Goal: Transaction & Acquisition: Book appointment/travel/reservation

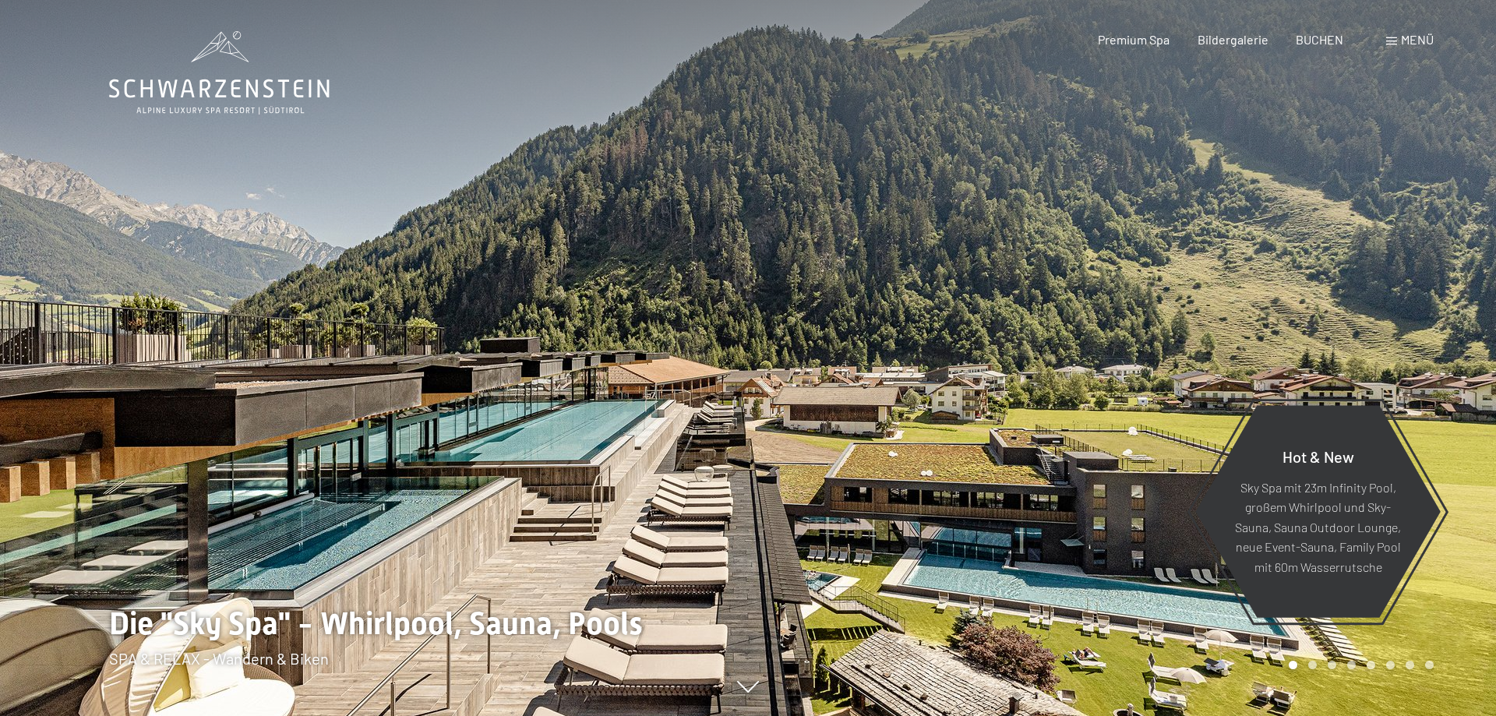
click at [1330, 40] on span "BUCHEN" at bounding box center [1320, 39] width 48 height 15
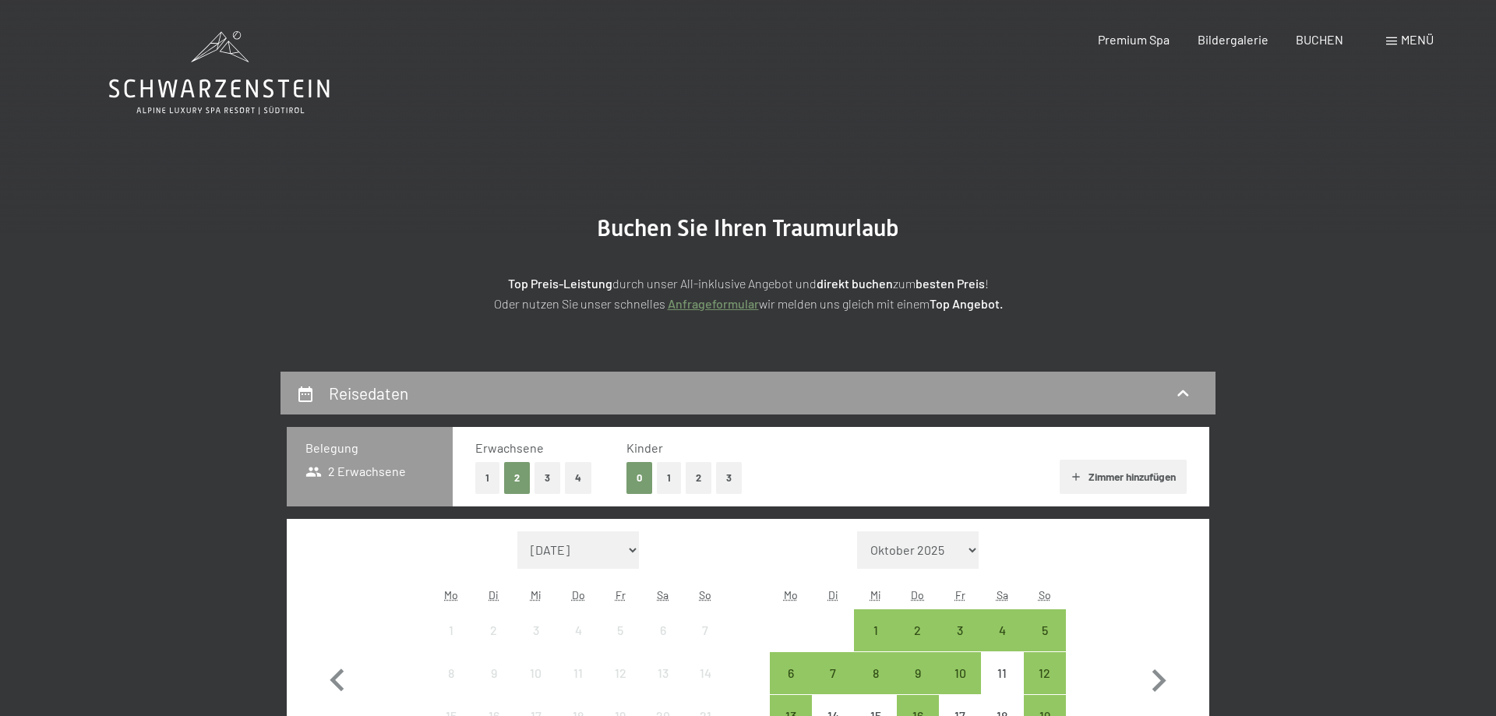
click at [491, 480] on button "1" at bounding box center [487, 478] width 24 height 32
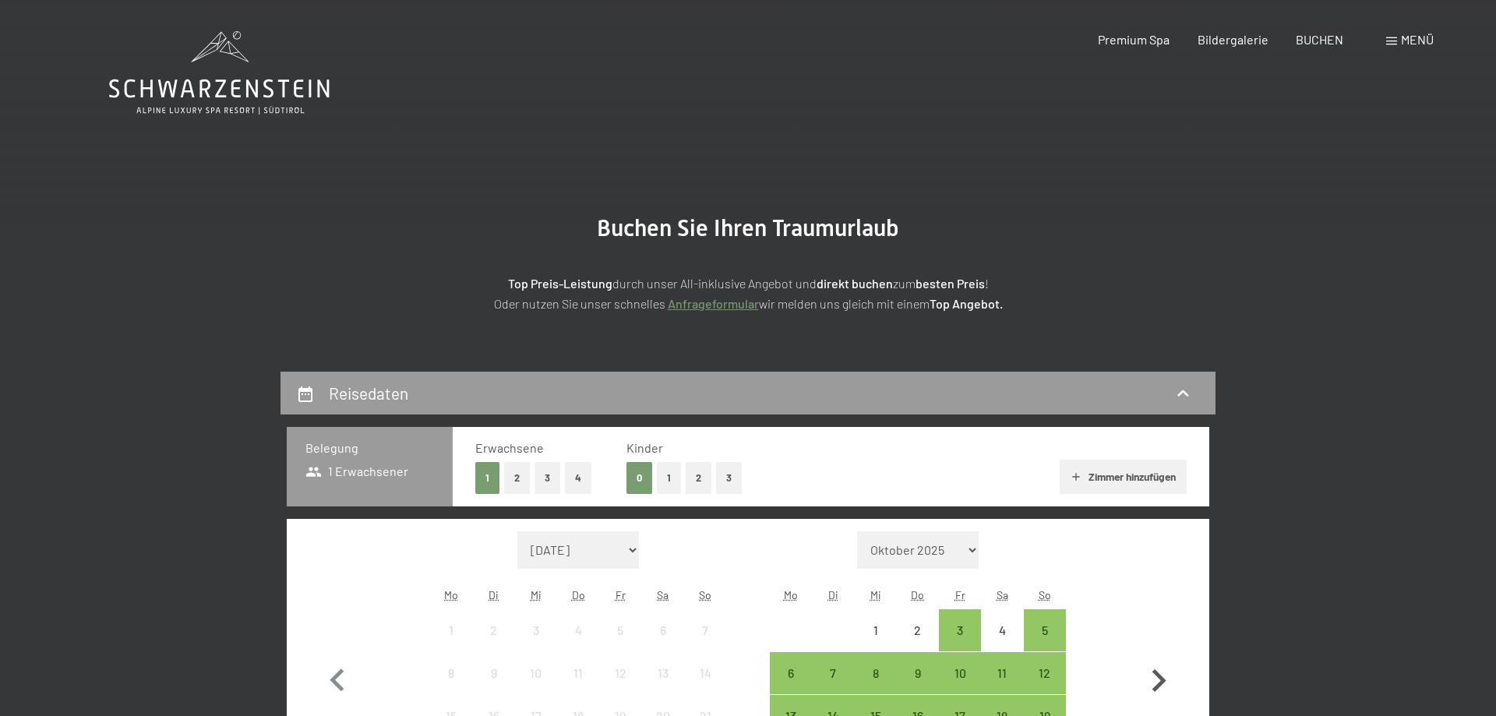
click at [1152, 681] on icon "button" at bounding box center [1158, 681] width 45 height 45
select select "2025-10-01"
select select "2025-11-01"
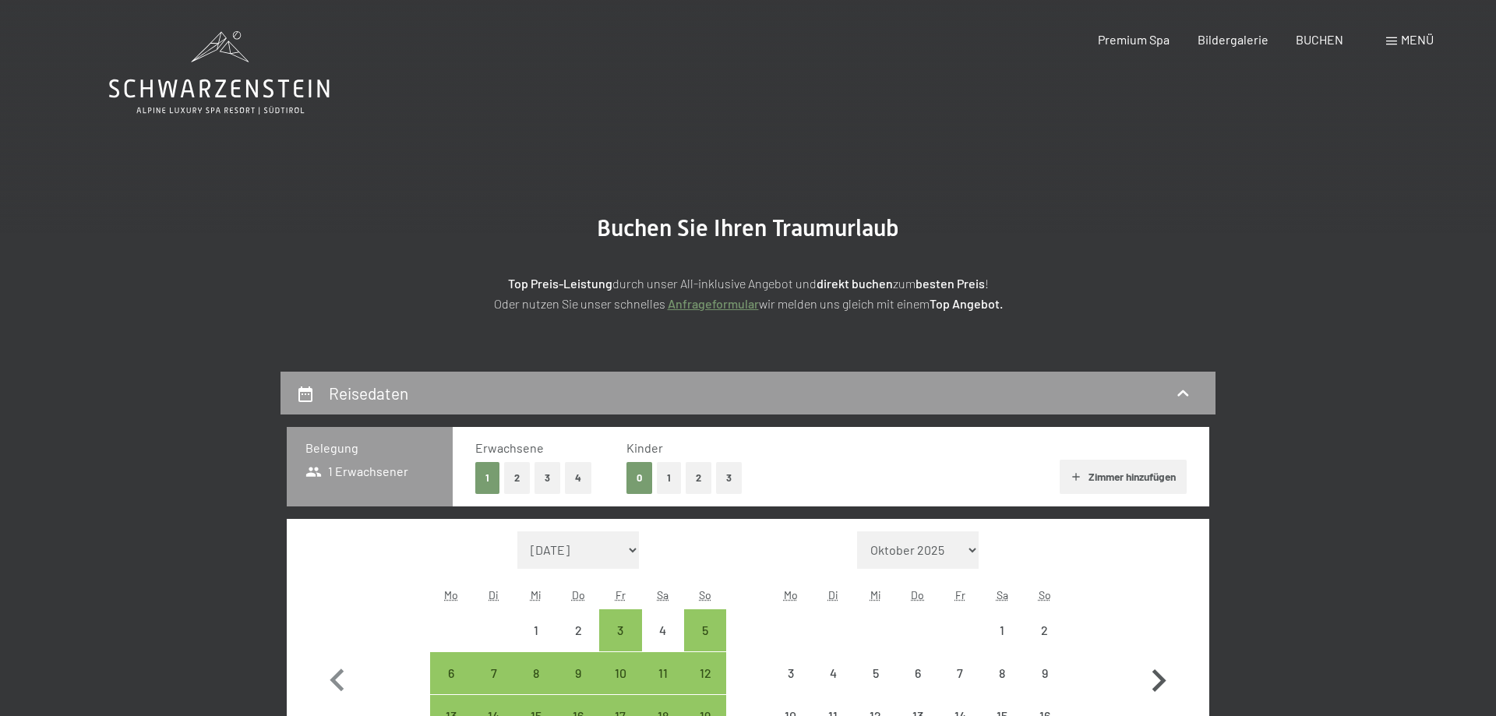
click at [1152, 681] on icon "button" at bounding box center [1158, 681] width 45 height 45
select select "2025-11-01"
select select "2025-12-01"
click at [1152, 681] on icon "button" at bounding box center [1158, 681] width 45 height 45
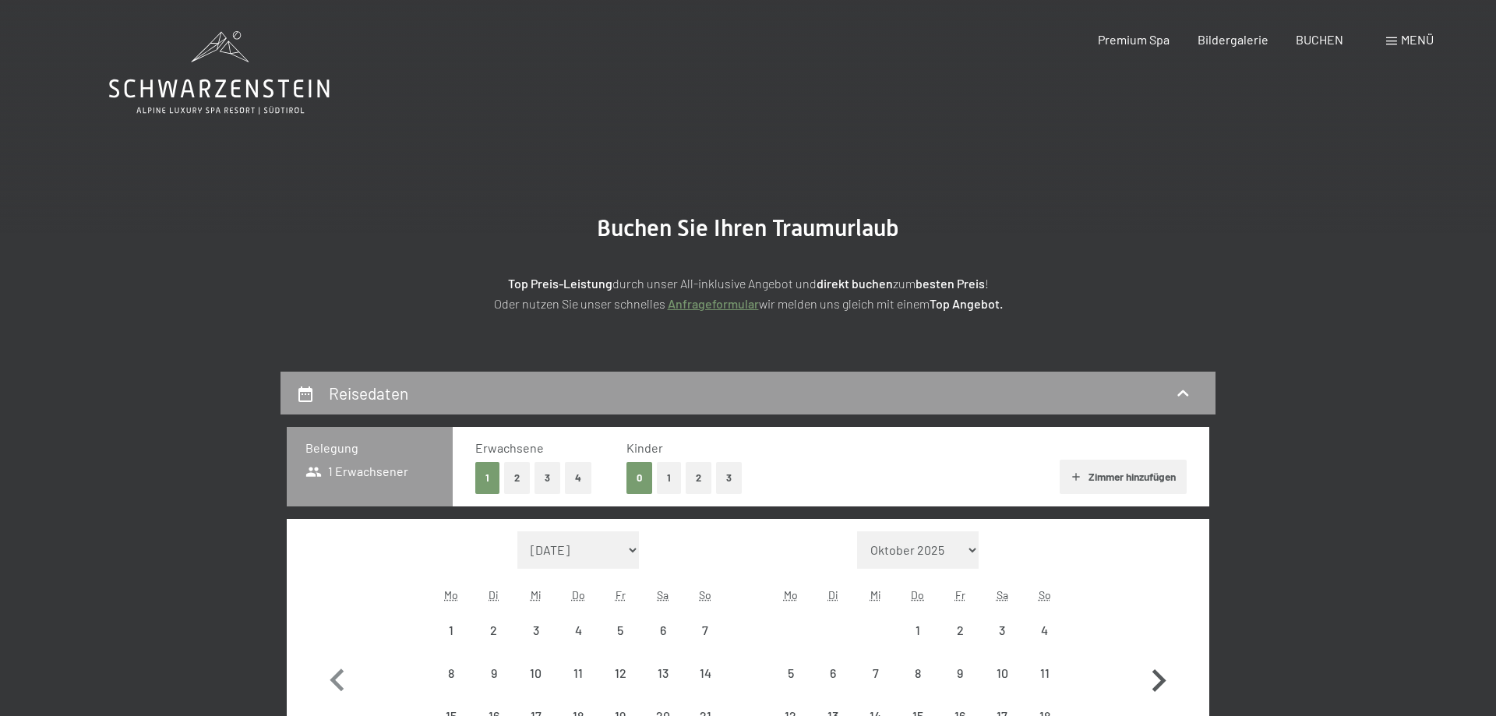
select select "2025-12-01"
select select "2026-01-01"
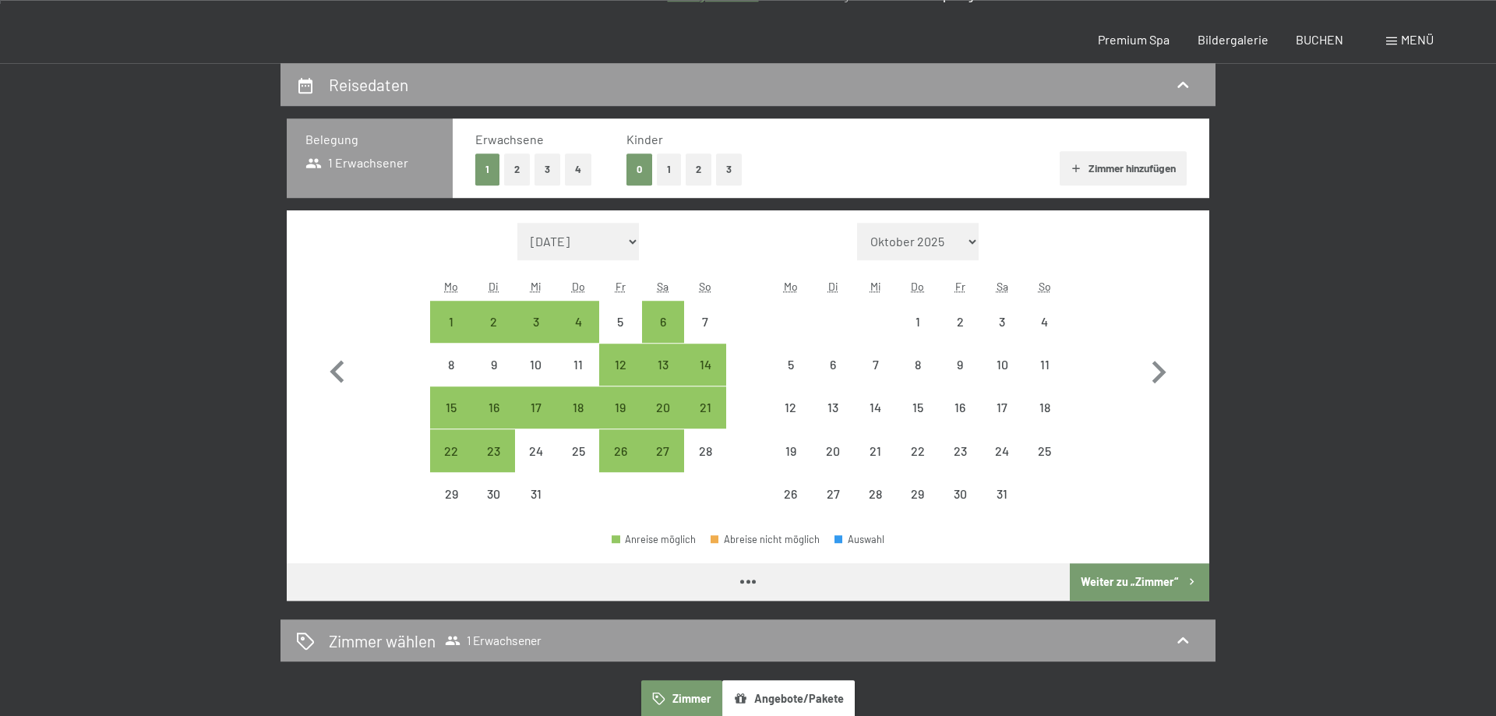
select select "2025-12-01"
select select "2026-01-01"
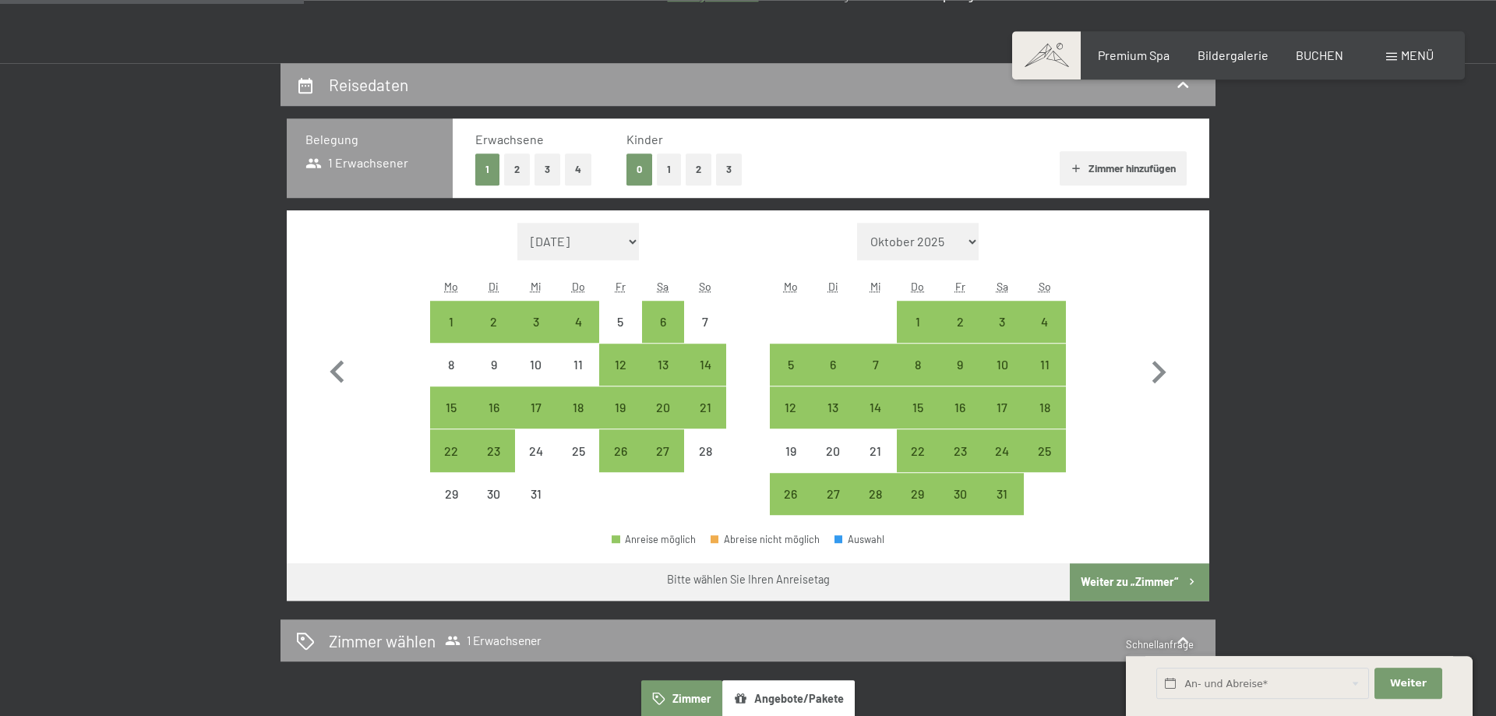
scroll to position [318, 0]
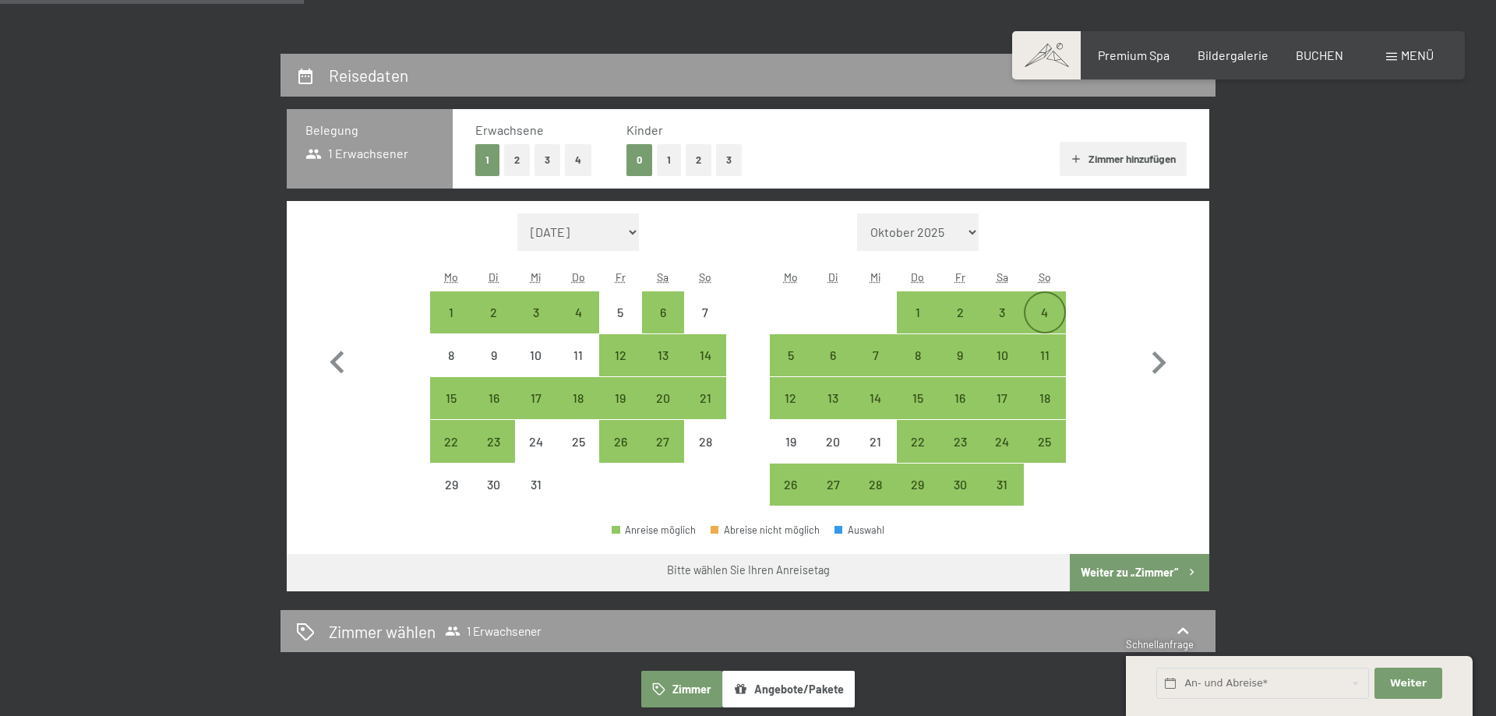
click at [1051, 314] on div "4" at bounding box center [1045, 325] width 39 height 39
select select "2025-12-01"
select select "2026-01-01"
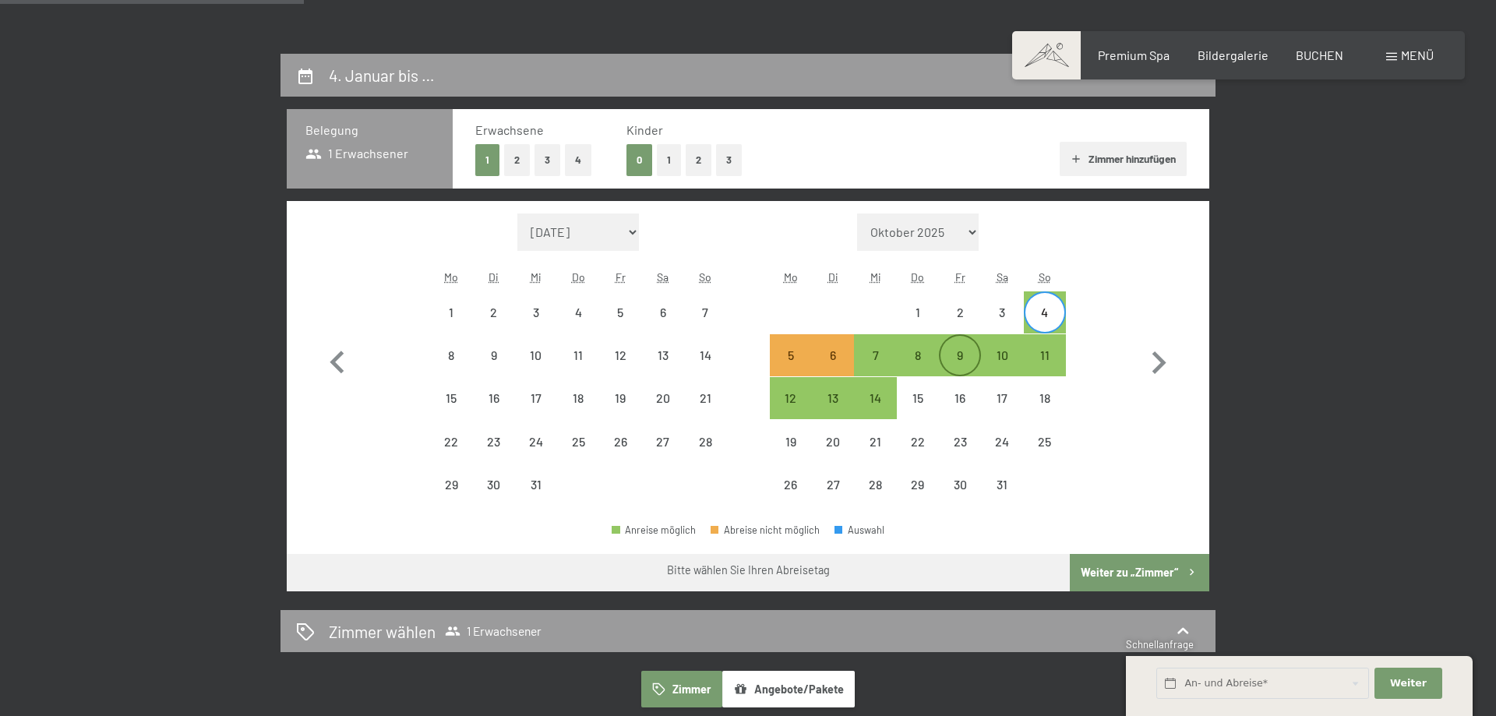
click at [961, 362] on div "9" at bounding box center [960, 368] width 39 height 39
select select "2025-12-01"
select select "2026-01-01"
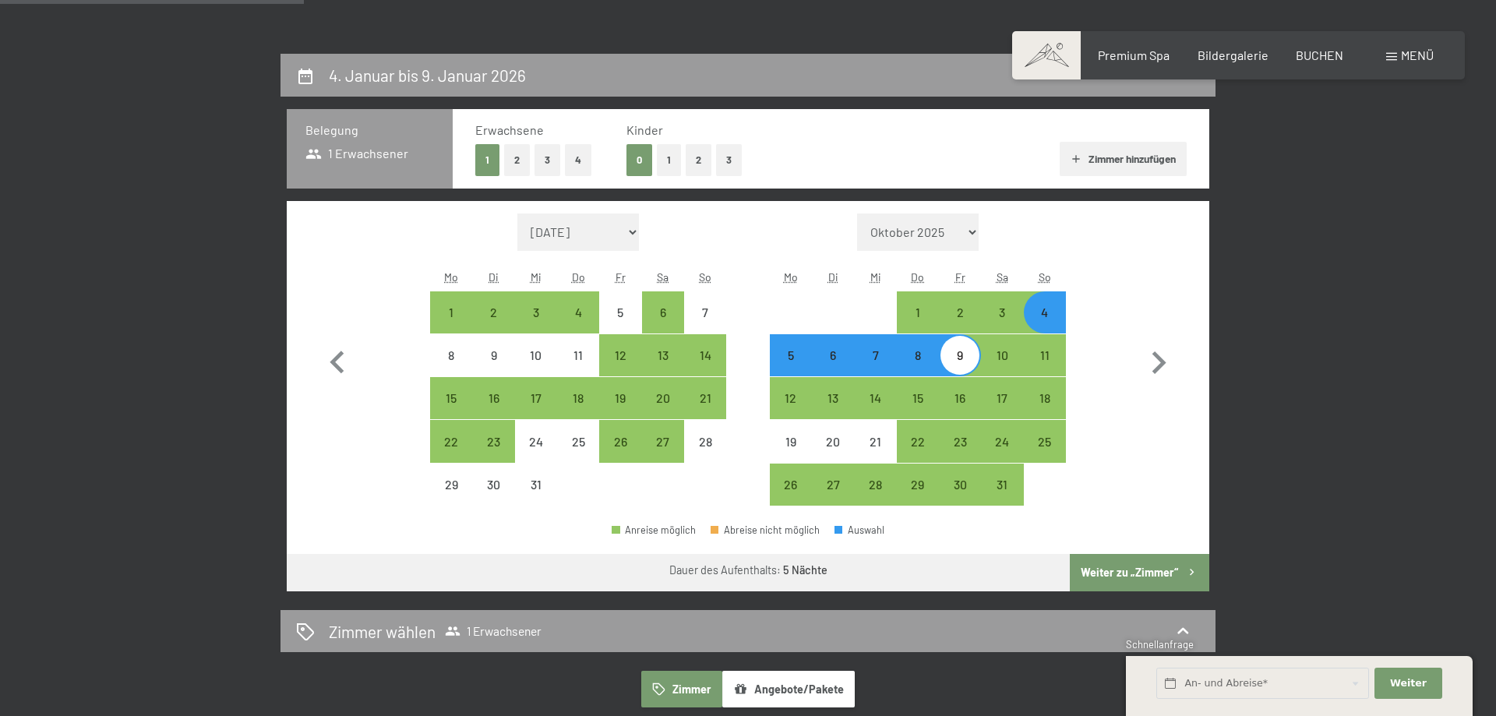
click at [1134, 567] on button "Weiter zu „Zimmer“" at bounding box center [1140, 572] width 140 height 37
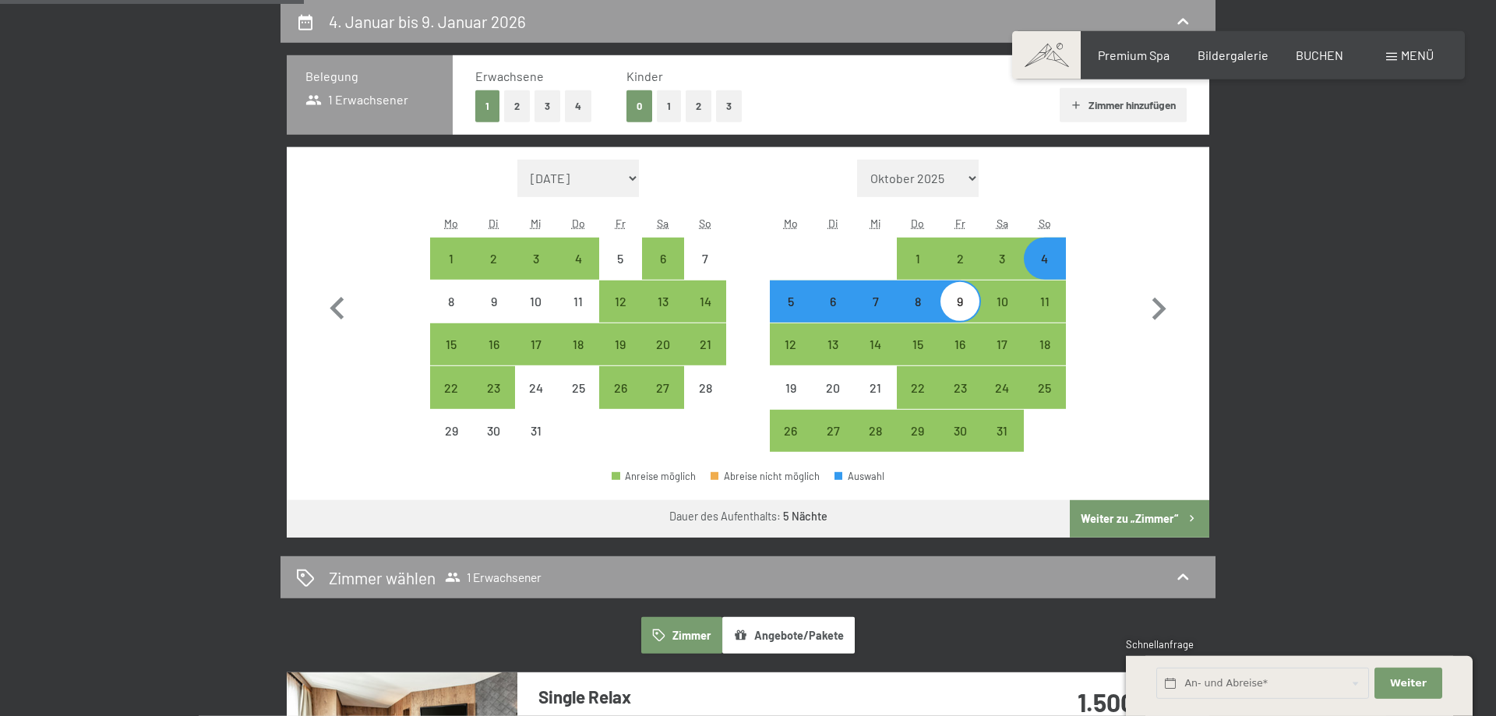
select select "2025-12-01"
select select "2026-01-01"
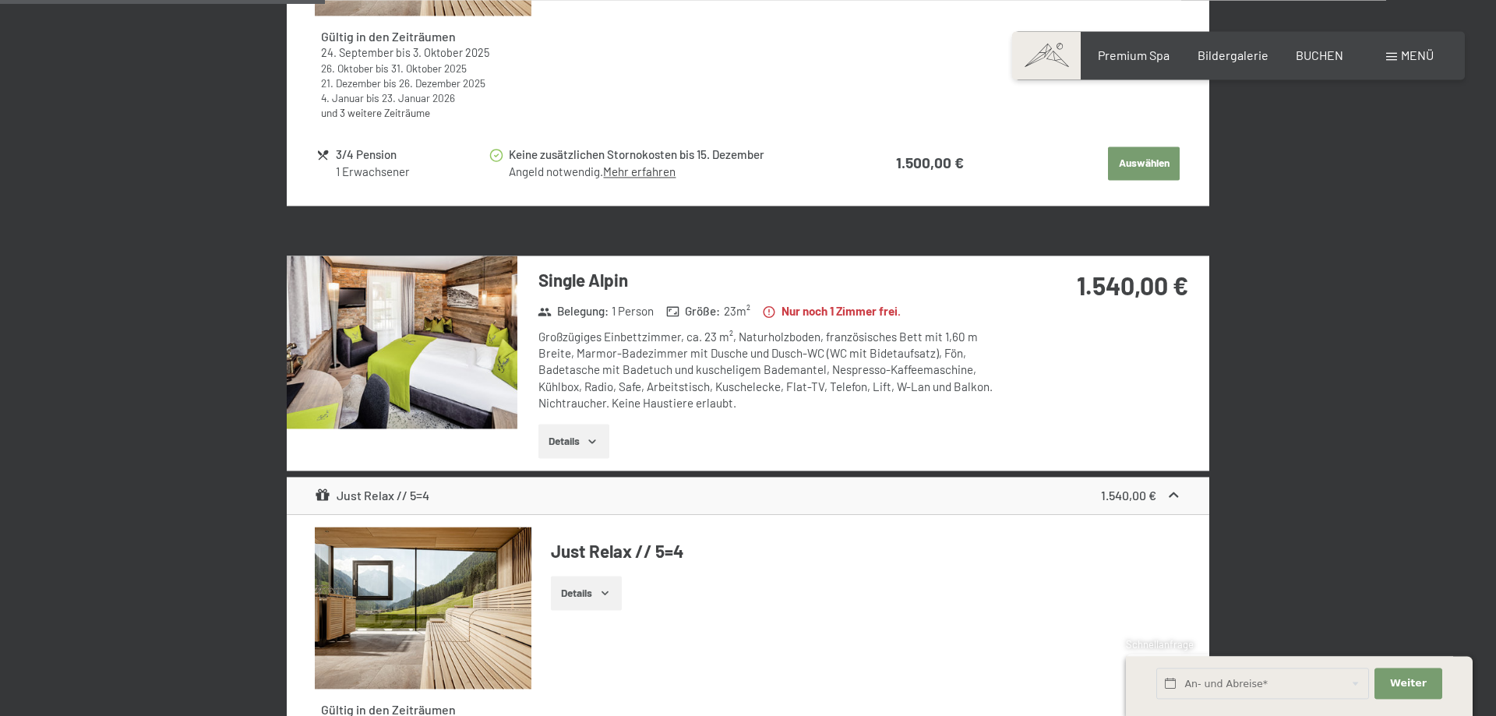
scroll to position [1008, 0]
